Goal: Transaction & Acquisition: Subscribe to service/newsletter

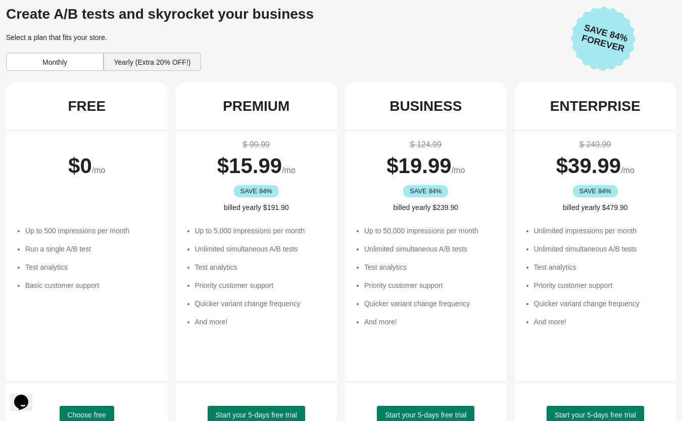
click at [71, 62] on div "Monthly" at bounding box center [55, 62] width 98 height 18
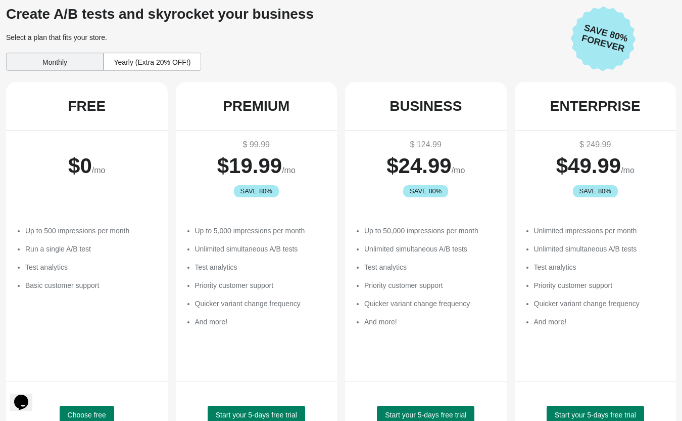
click at [74, 64] on div "Monthly" at bounding box center [55, 62] width 98 height 18
click at [146, 59] on div "Yearly (Extra 20% OFF!)" at bounding box center [153, 62] width 98 height 18
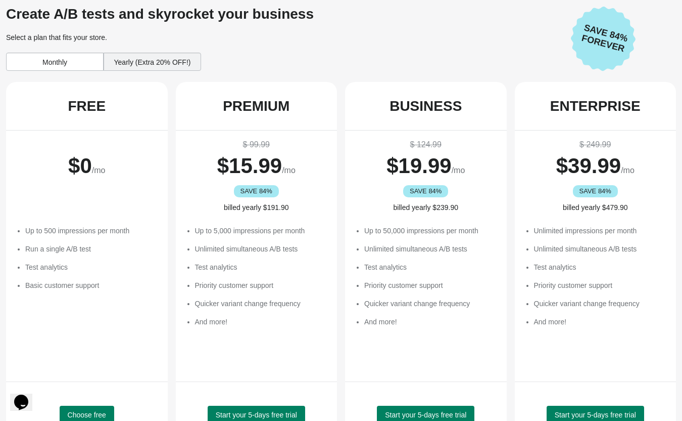
click at [73, 61] on div "Monthly" at bounding box center [55, 62] width 98 height 18
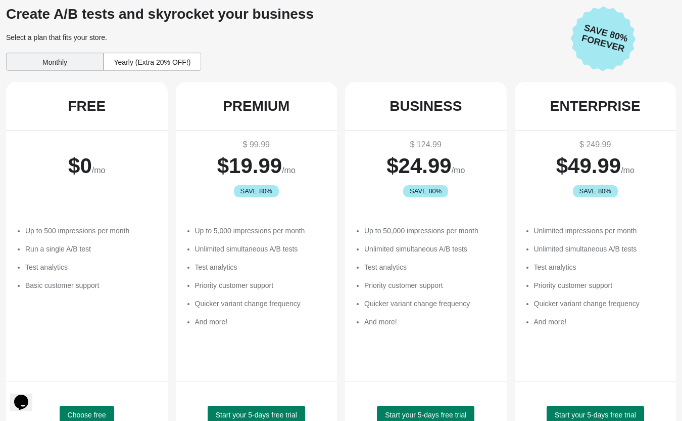
click at [128, 62] on div "Yearly (Extra 20% OFF!)" at bounding box center [153, 62] width 98 height 18
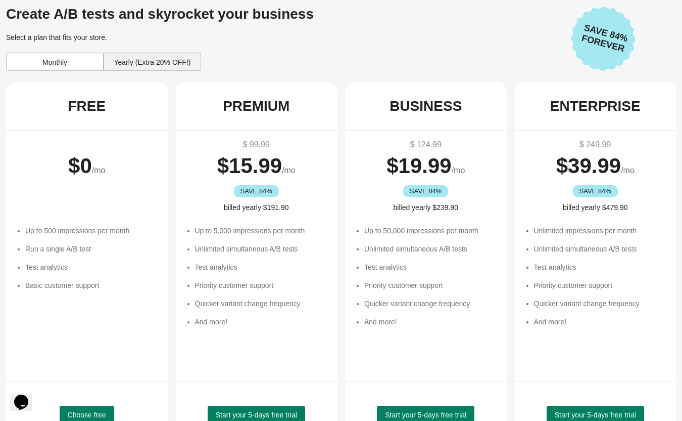
click at [63, 62] on div "Monthly" at bounding box center [55, 62] width 98 height 18
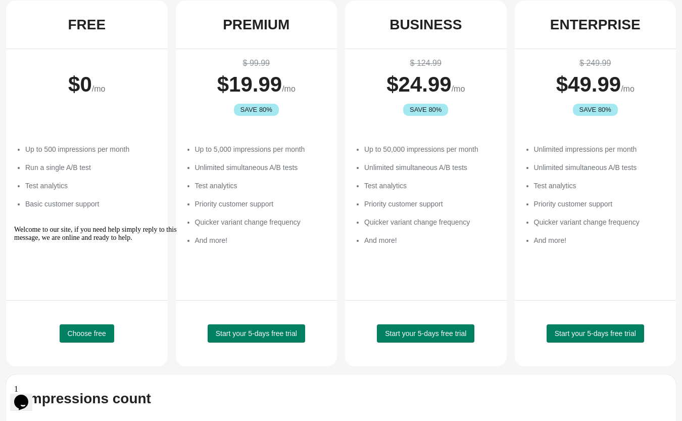
scroll to position [84, 0]
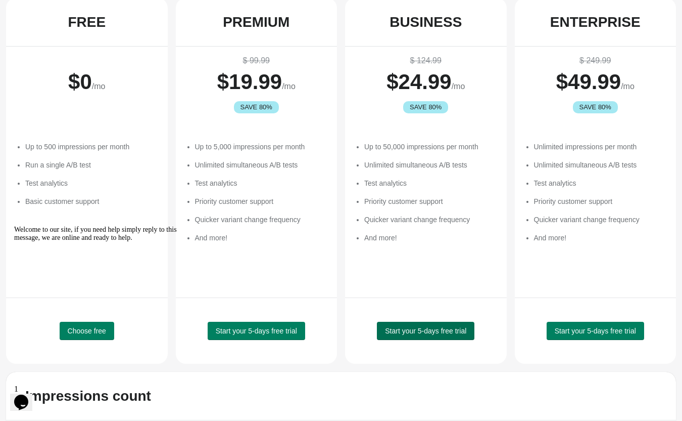
click at [415, 331] on span "Start your 5-days free trial" at bounding box center [425, 331] width 81 height 8
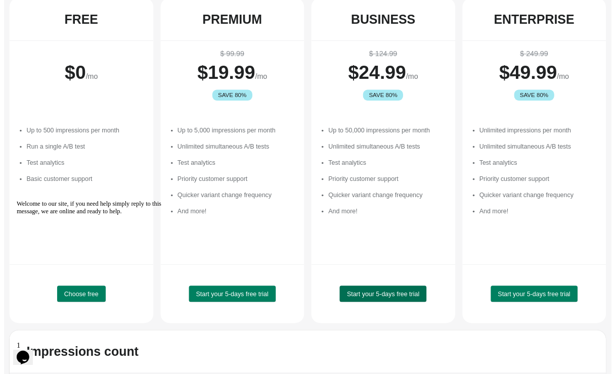
scroll to position [0, 0]
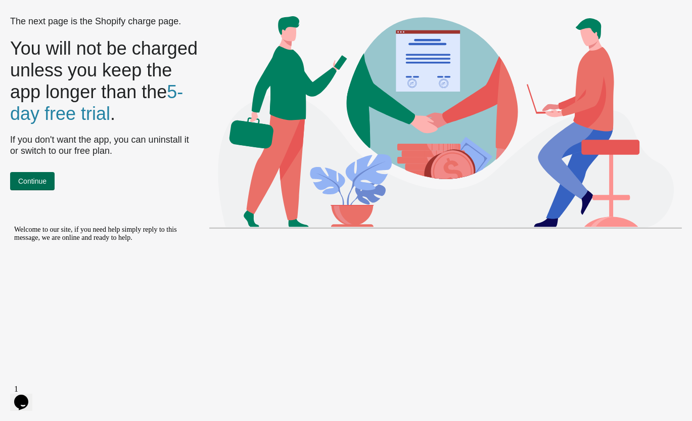
click at [41, 179] on span "Continue" at bounding box center [32, 181] width 28 height 8
